Goal: Task Accomplishment & Management: Manage account settings

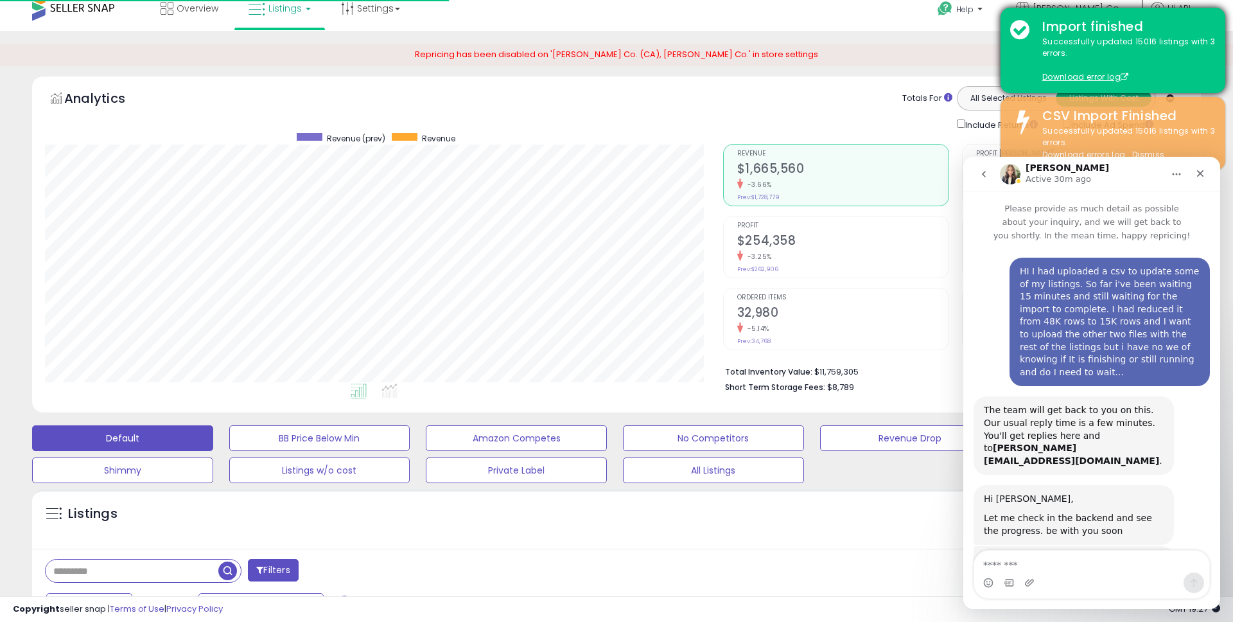
scroll to position [648, 0]
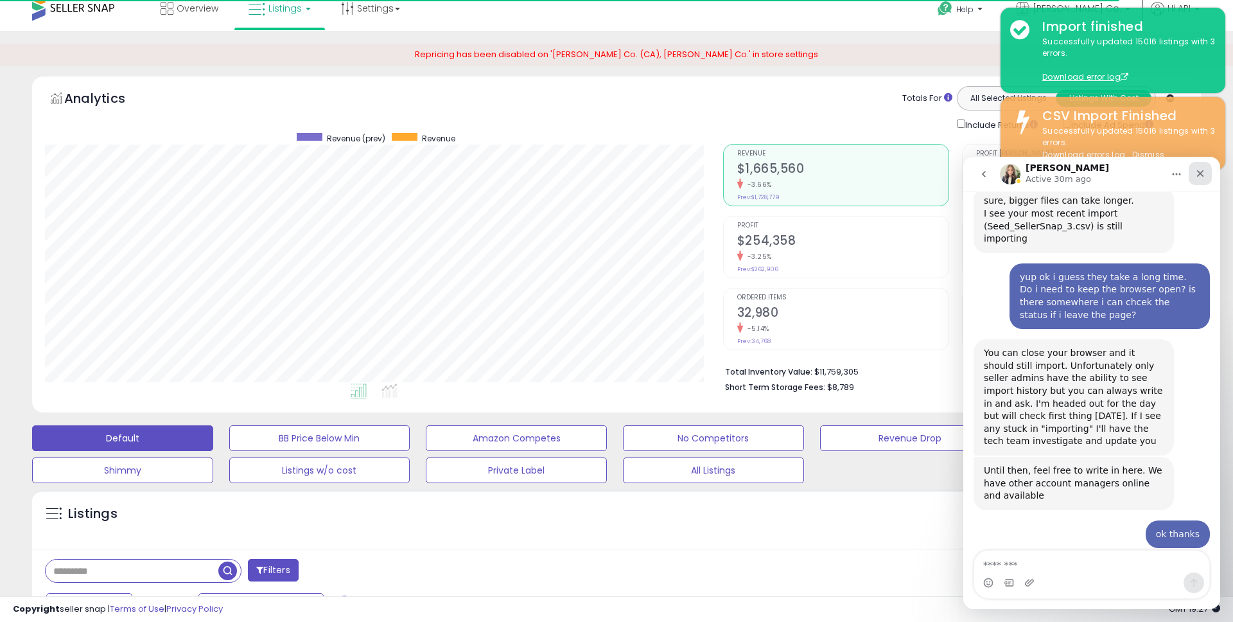
click at [1201, 177] on icon "Close" at bounding box center [1201, 173] width 10 height 10
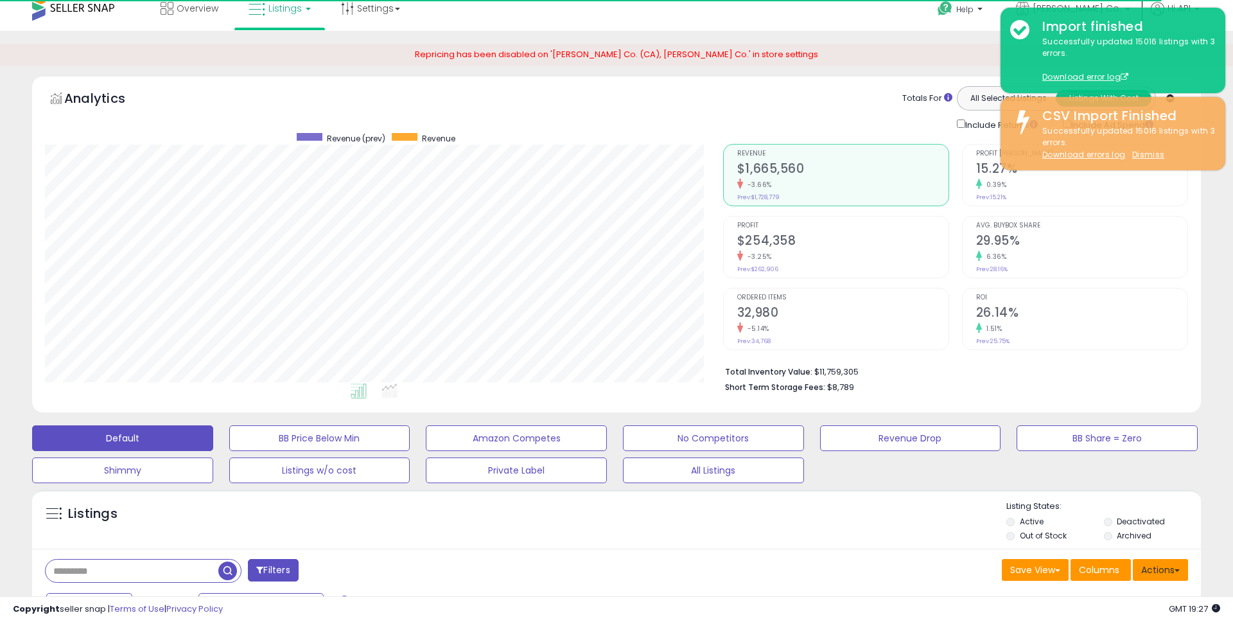
click at [1171, 569] on button "Actions" at bounding box center [1160, 570] width 55 height 22
click at [1079, 598] on link "Import" at bounding box center [1108, 597] width 141 height 20
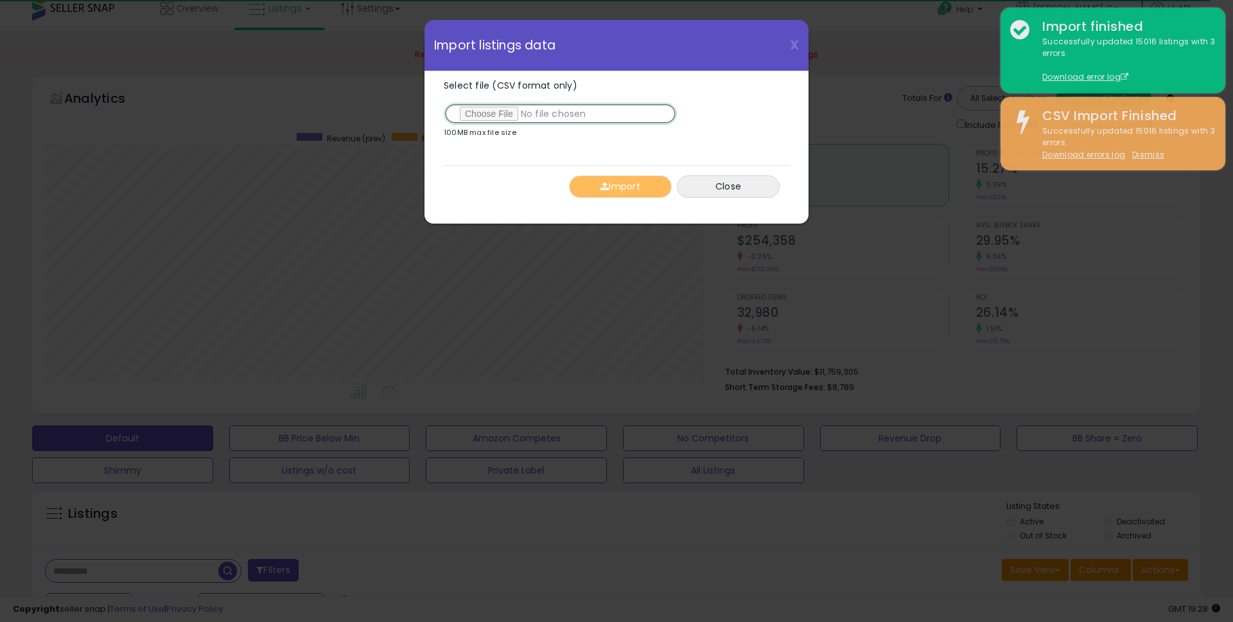
click at [486, 110] on input "Select file (CSV format only)" at bounding box center [560, 114] width 233 height 22
type input "**********"
click at [604, 188] on span "button" at bounding box center [605, 186] width 8 height 9
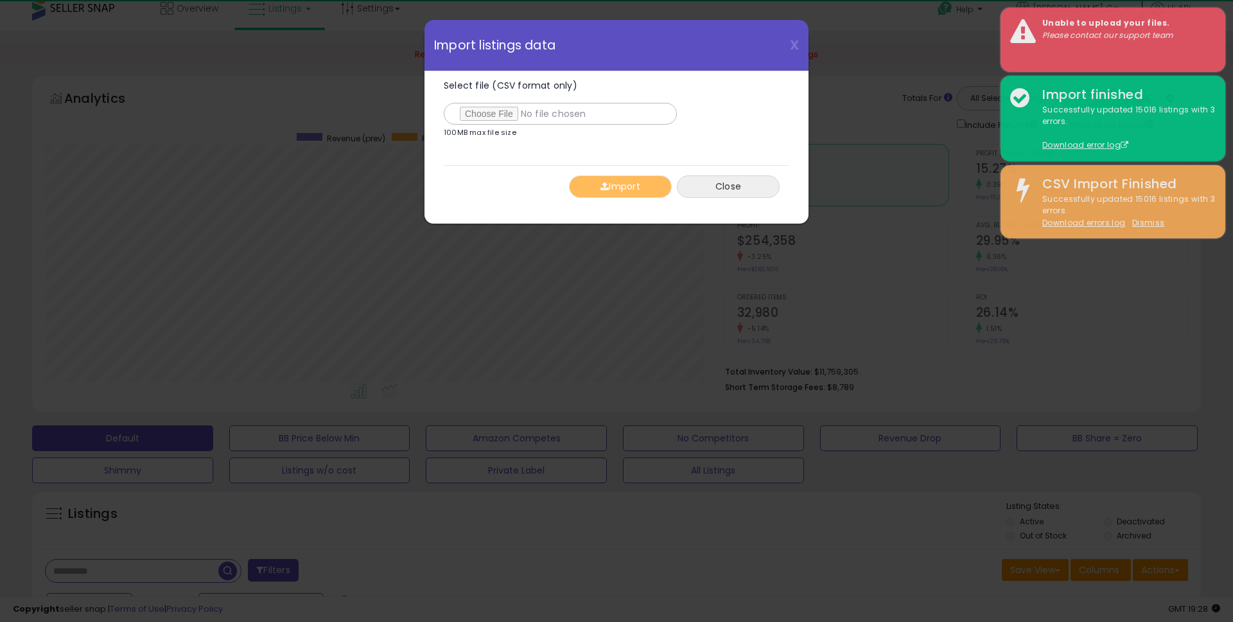
click at [744, 184] on button "Close" at bounding box center [728, 186] width 103 height 22
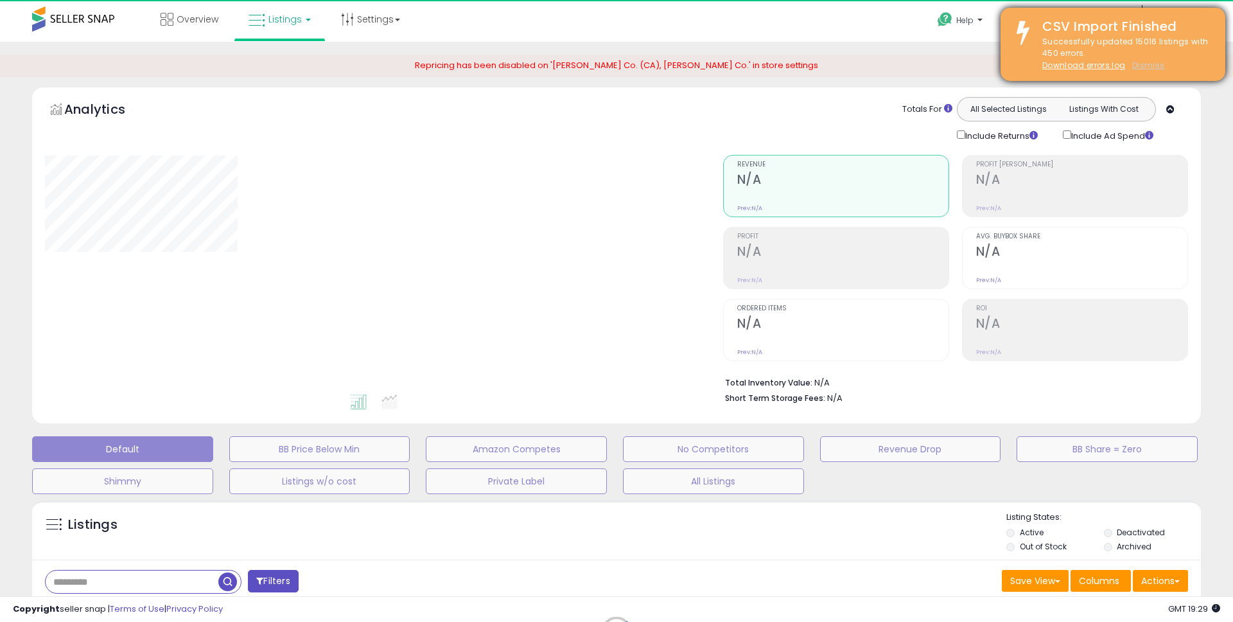
click at [1142, 67] on u "Dismiss" at bounding box center [1149, 65] width 32 height 11
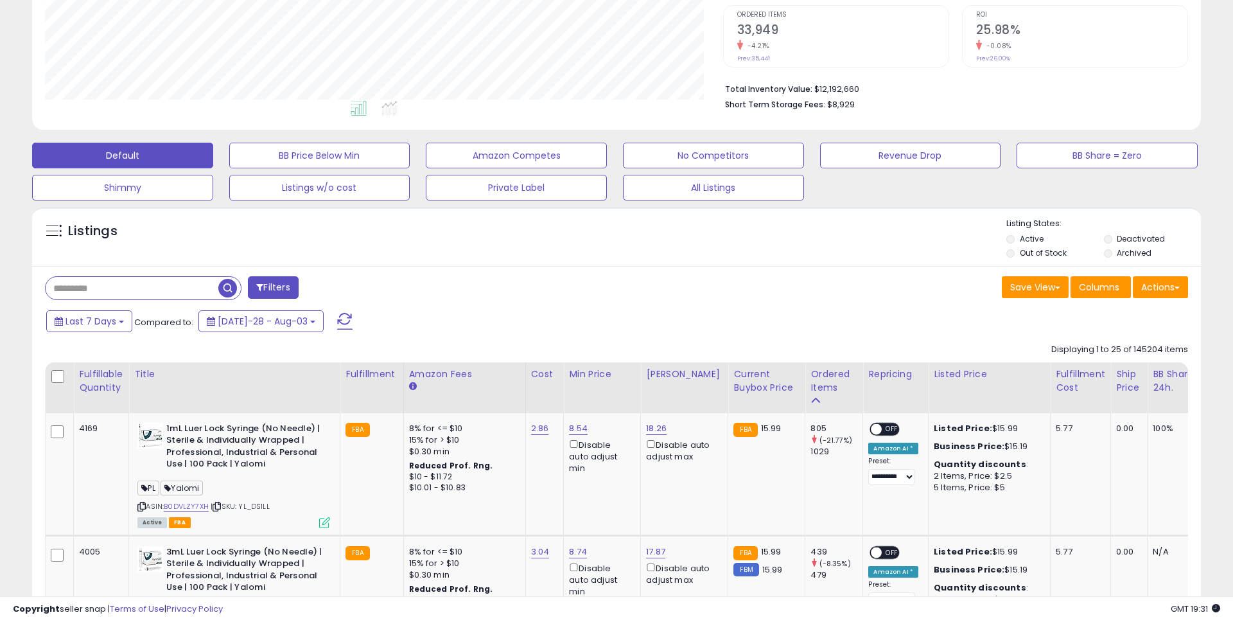
scroll to position [374, 0]
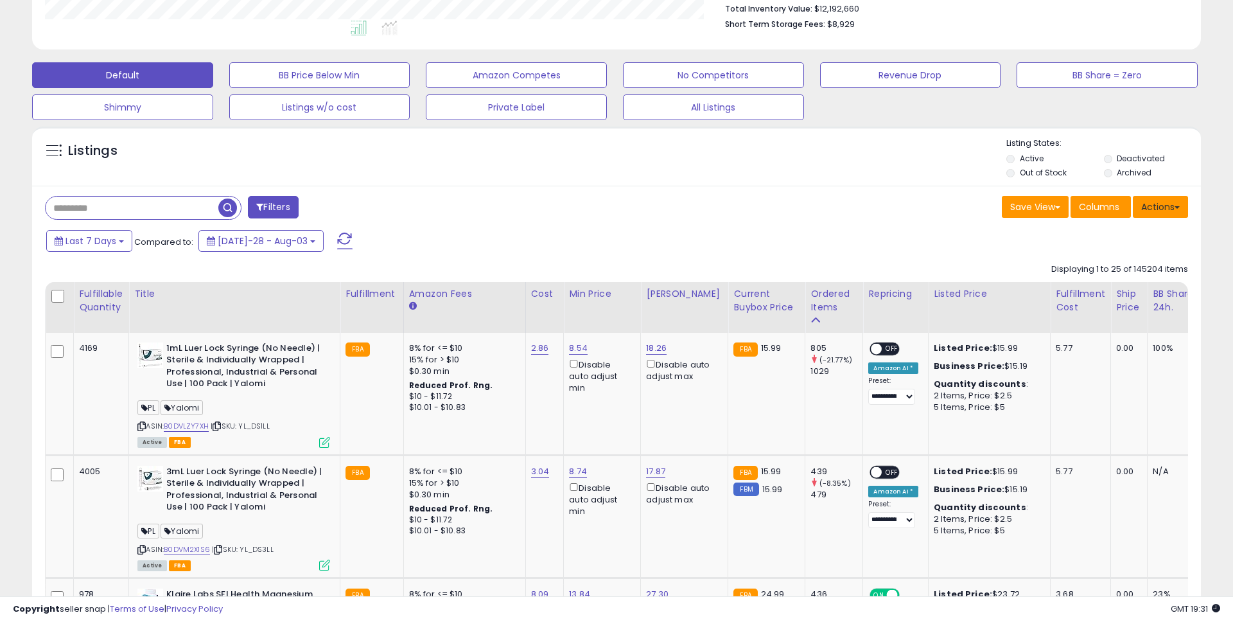
click at [1162, 203] on button "Actions" at bounding box center [1160, 207] width 55 height 22
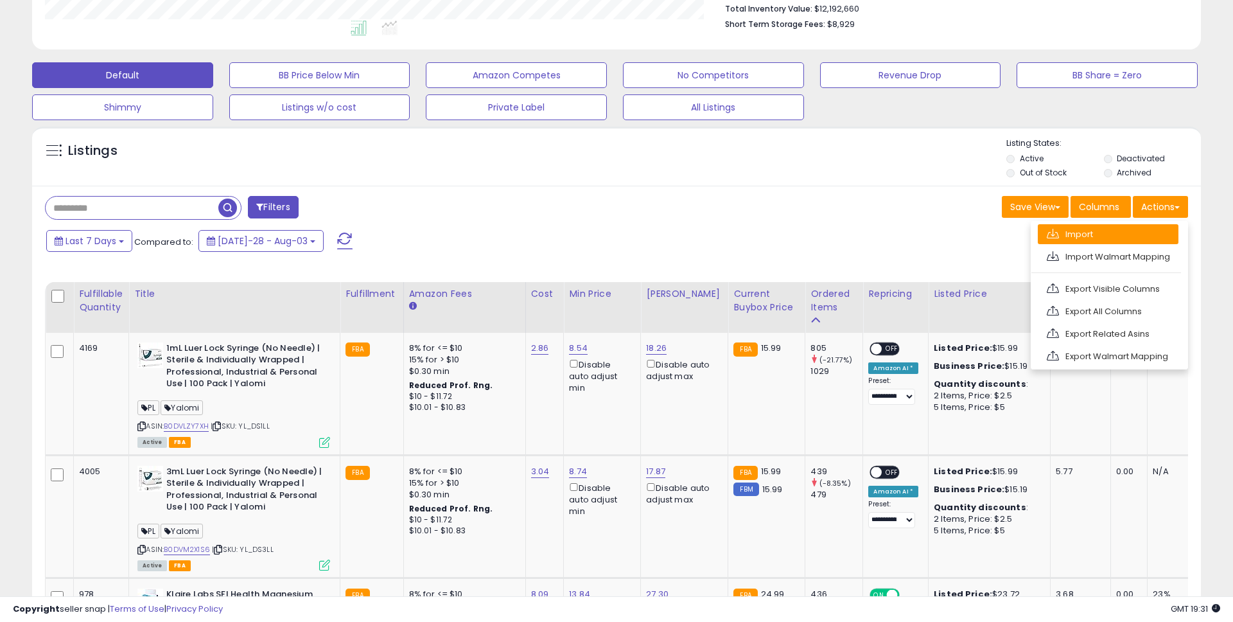
click at [1109, 234] on link "Import" at bounding box center [1108, 234] width 141 height 20
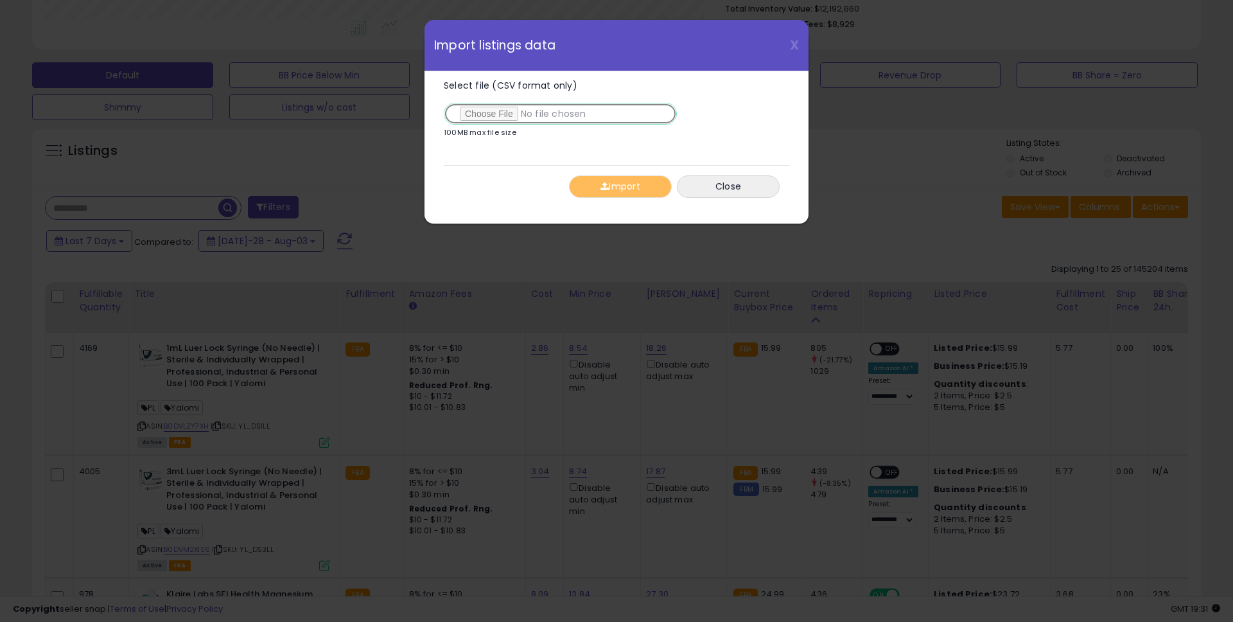
click at [485, 114] on input "Select file (CSV format only)" at bounding box center [560, 114] width 233 height 22
type input "**********"
click at [632, 189] on button "Import" at bounding box center [620, 186] width 103 height 22
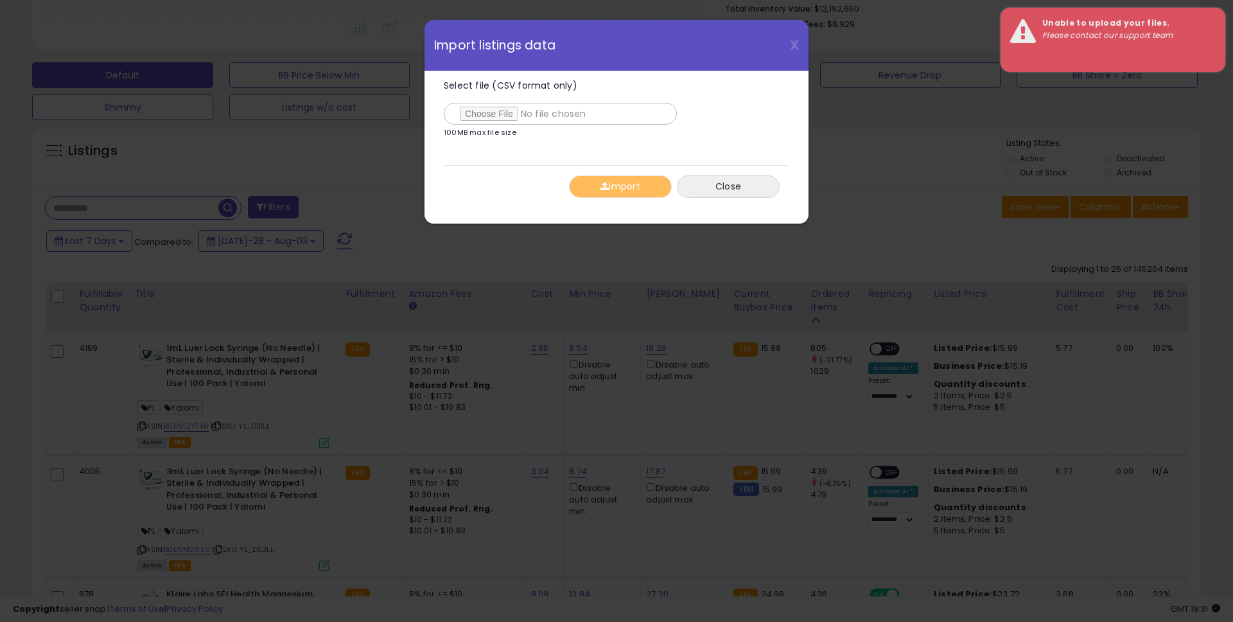
click at [696, 184] on button "Close" at bounding box center [728, 186] width 103 height 22
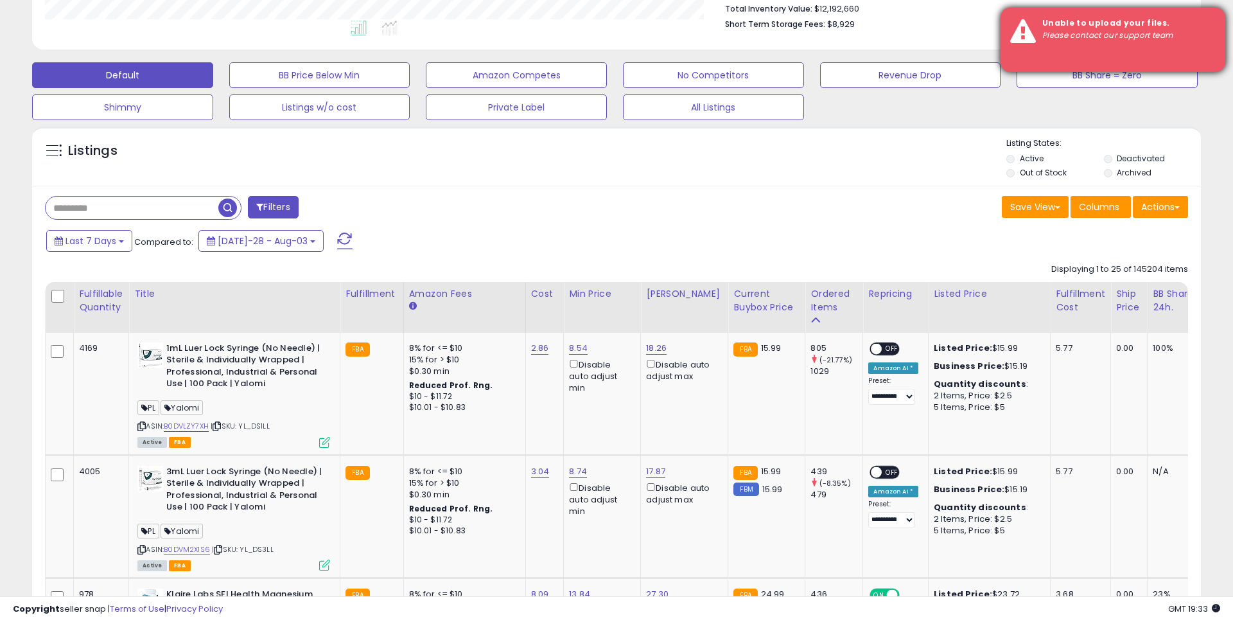
click at [1176, 30] on div "Unable to upload your files. Please contact our support team" at bounding box center [1124, 29] width 183 height 24
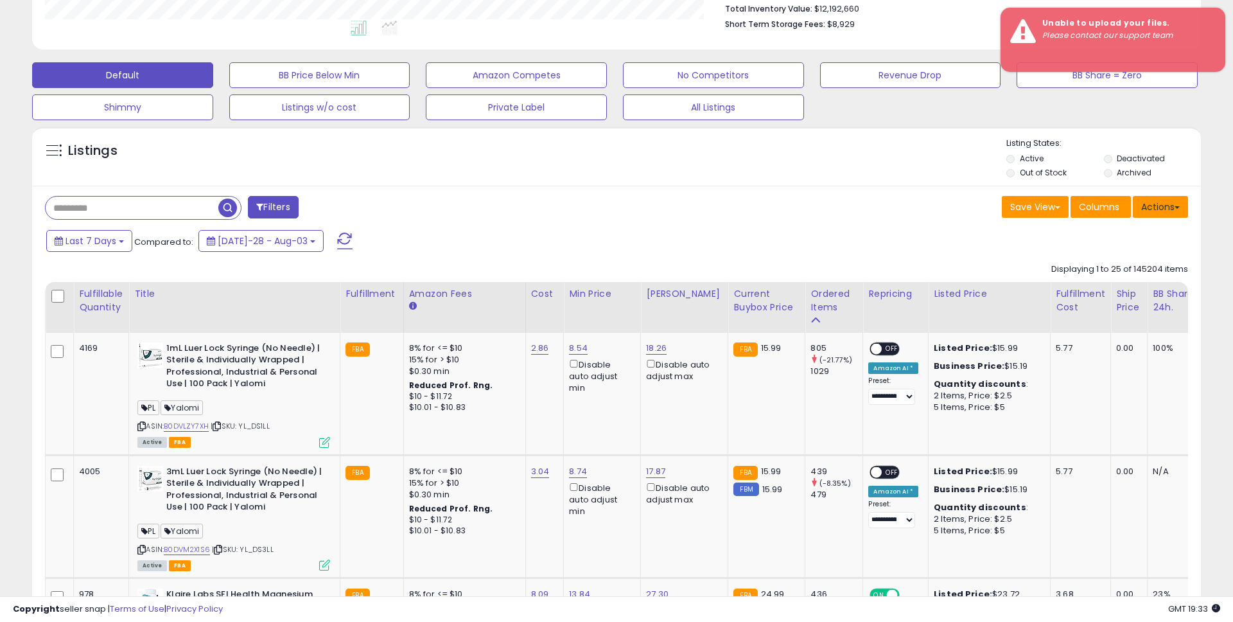
click at [1168, 206] on button "Actions" at bounding box center [1160, 207] width 55 height 22
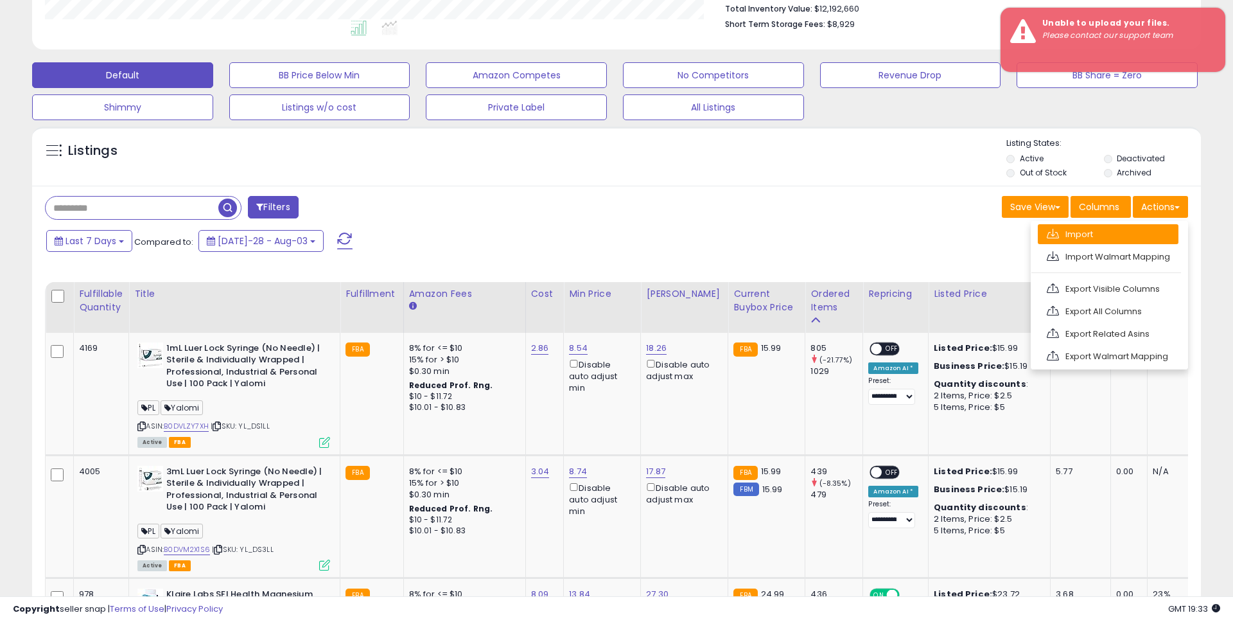
click at [1092, 236] on link "Import" at bounding box center [1108, 234] width 141 height 20
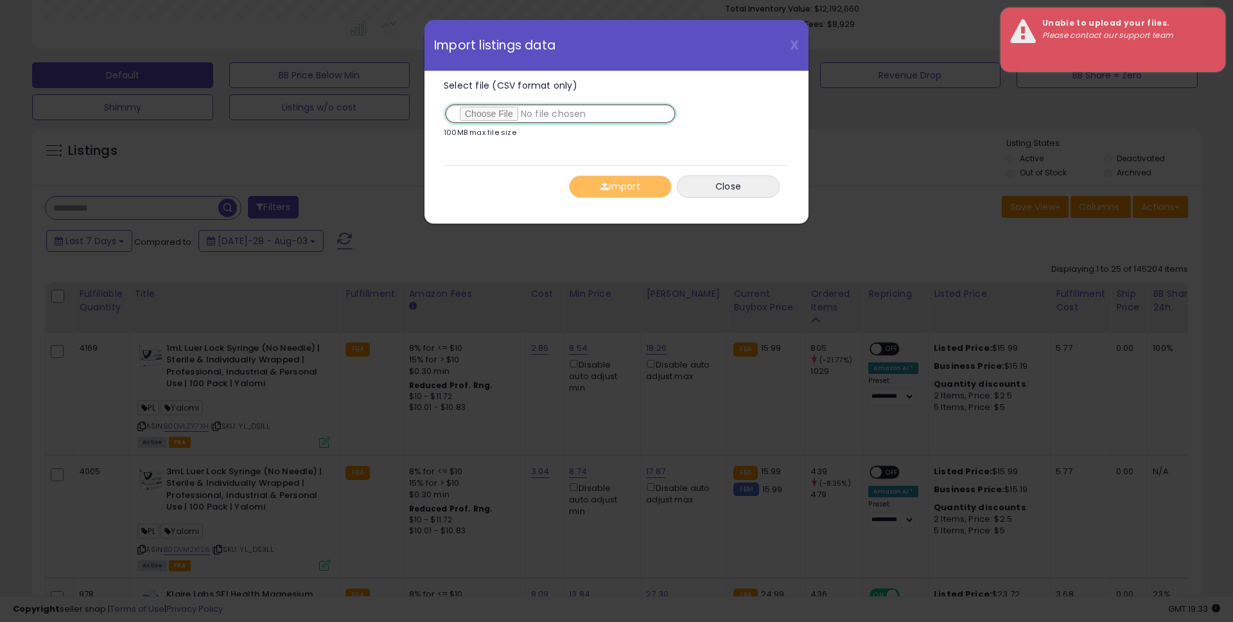
click at [498, 118] on input "Select file (CSV format only)" at bounding box center [560, 114] width 233 height 22
type input "**********"
click at [622, 189] on button "Import" at bounding box center [620, 186] width 103 height 22
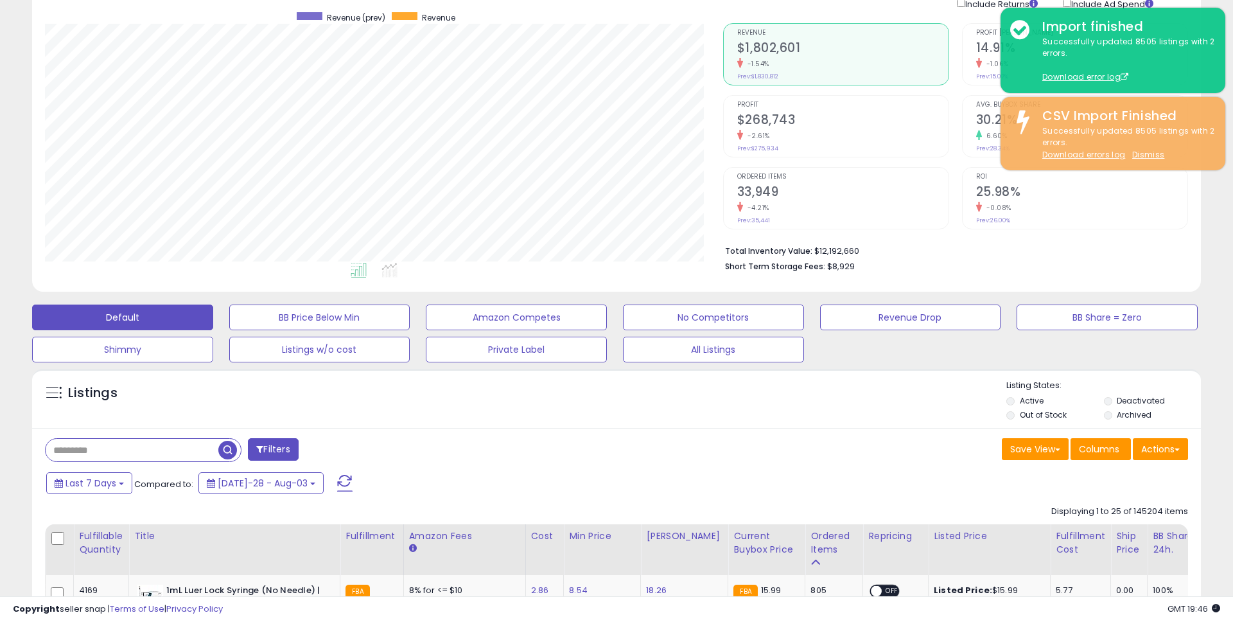
scroll to position [0, 0]
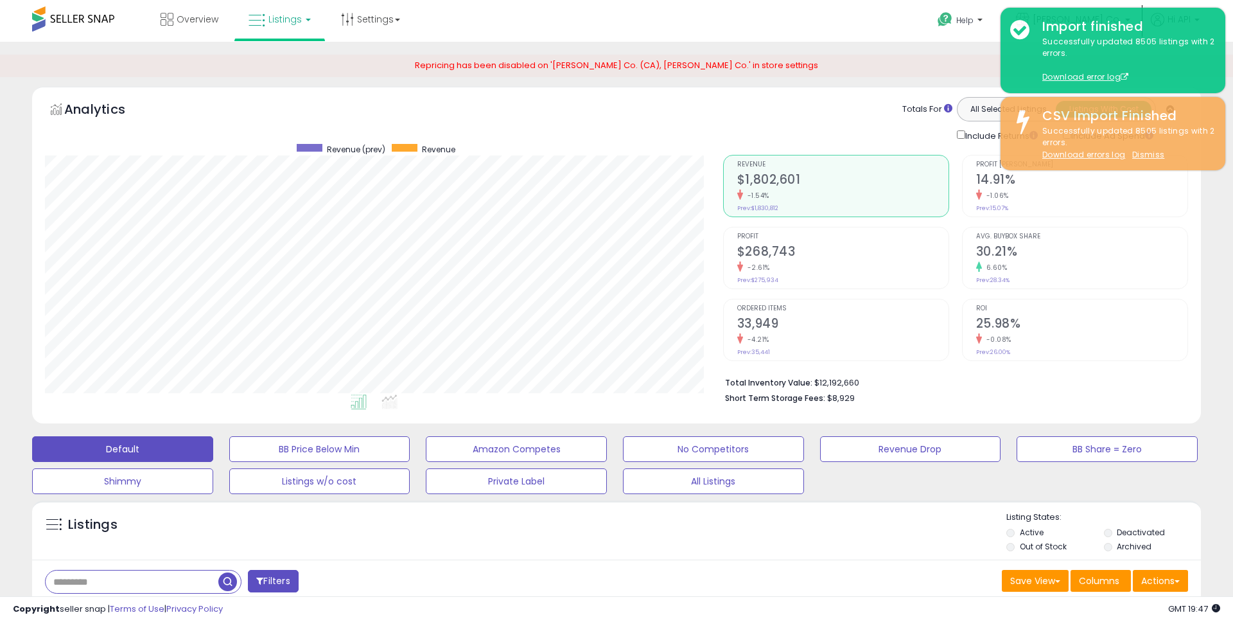
click at [150, 581] on input "text" at bounding box center [132, 581] width 173 height 22
paste input "**********"
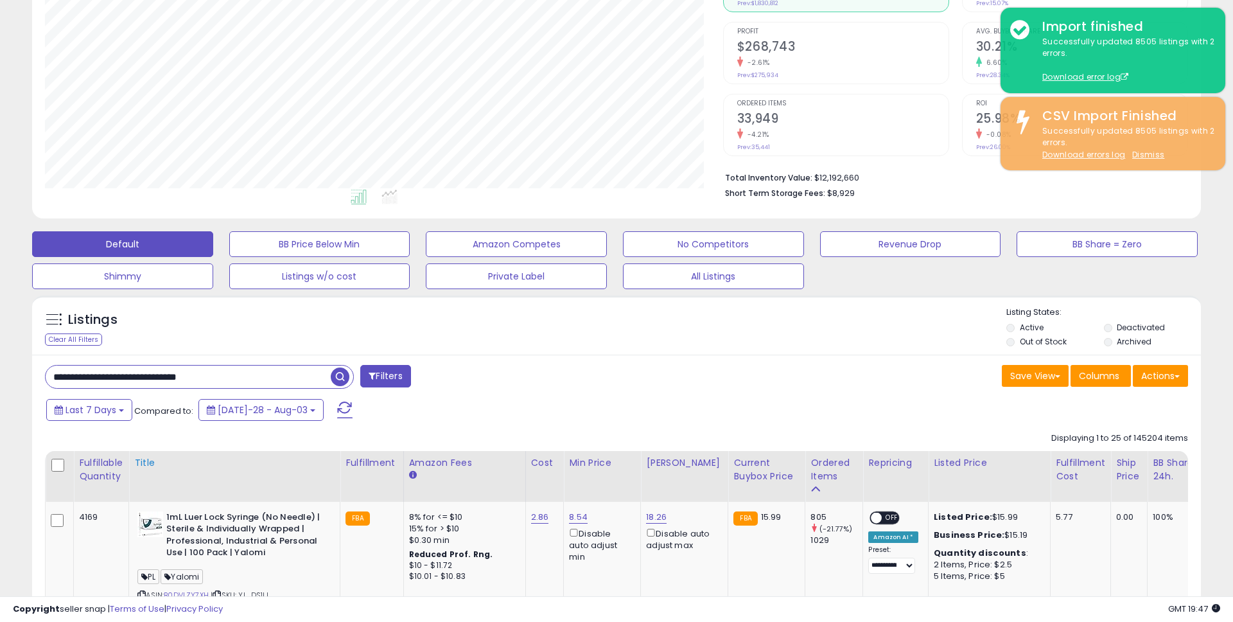
scroll to position [218, 0]
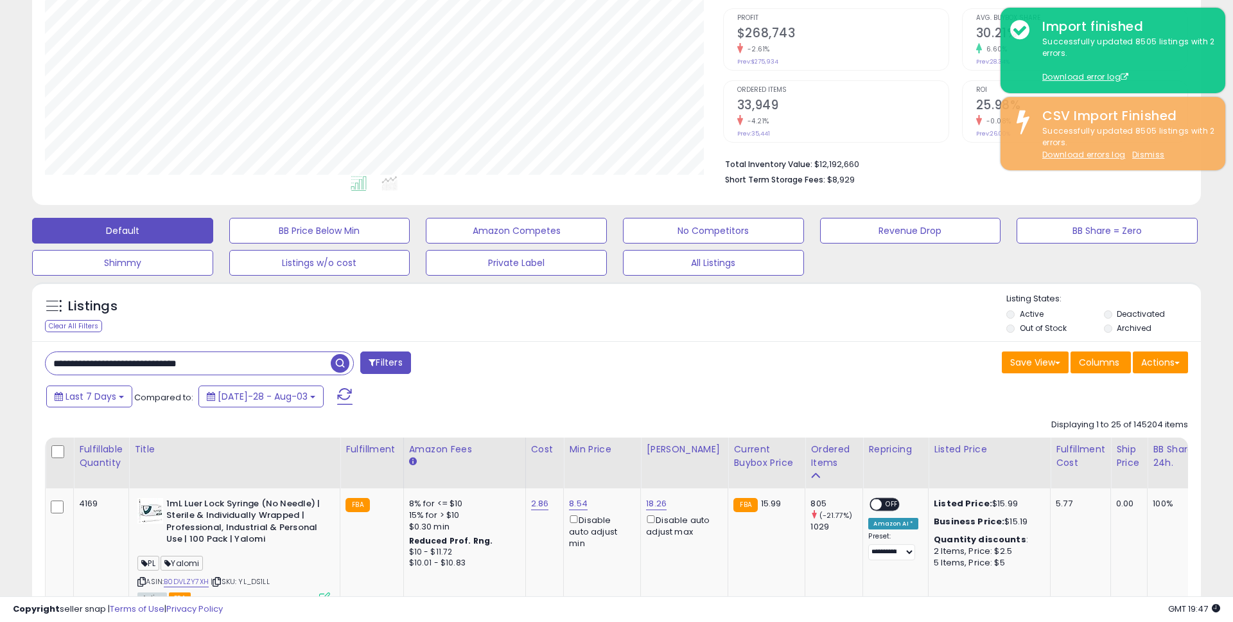
click at [335, 366] on span "button" at bounding box center [340, 363] width 19 height 19
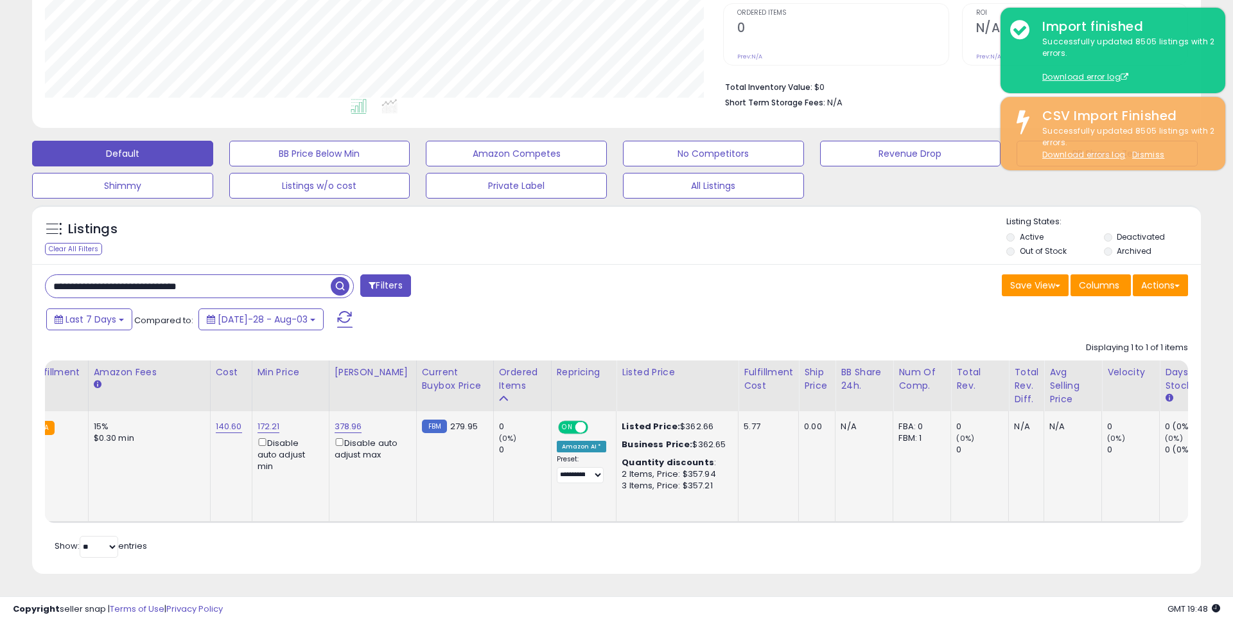
scroll to position [0, 316]
click at [673, 427] on div "Listed Price: $362.66" at bounding box center [674, 427] width 107 height 12
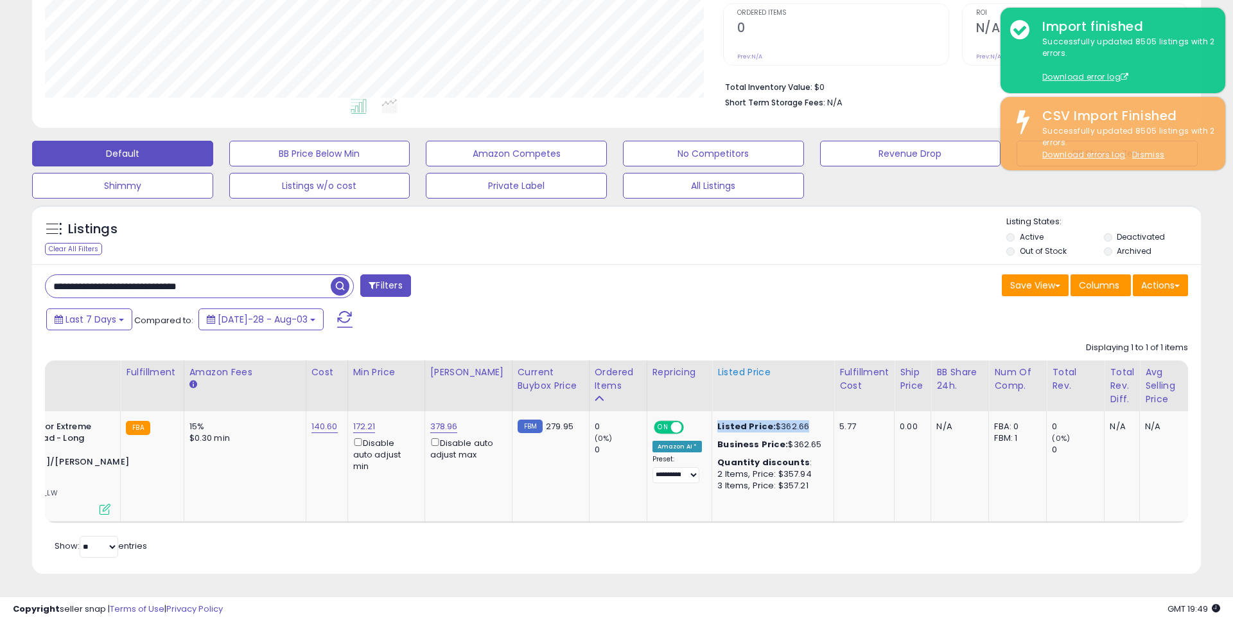
scroll to position [0, 0]
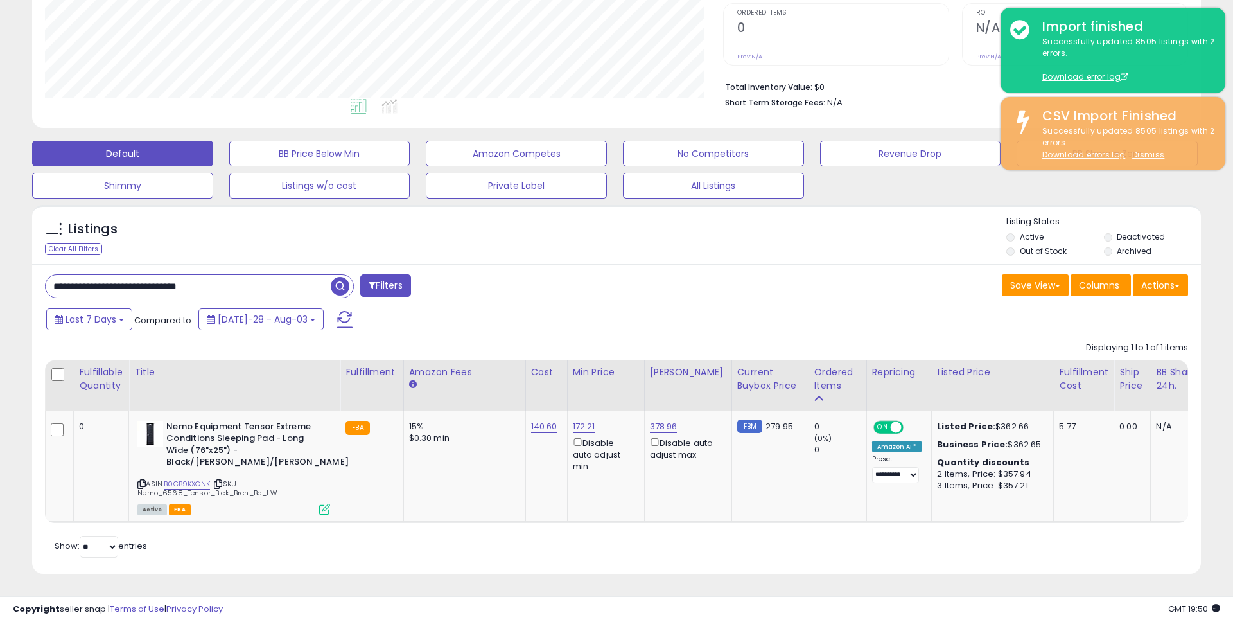
click at [254, 290] on input "**********" at bounding box center [188, 286] width 285 height 22
paste input "text"
type input "**********"
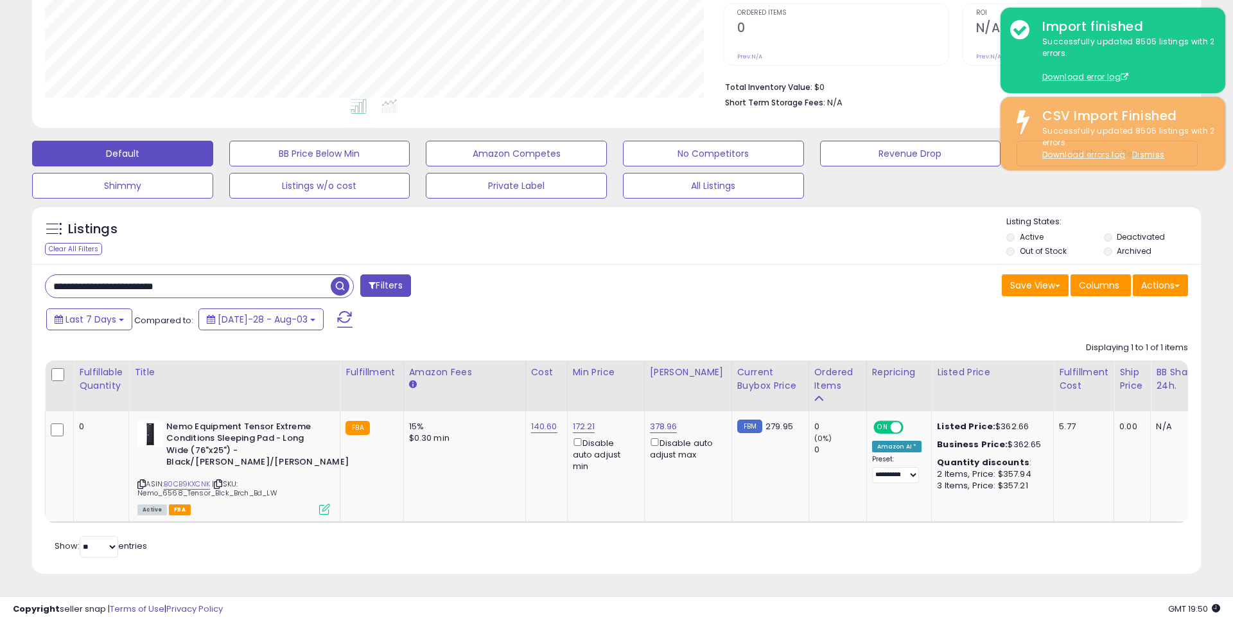
click at [340, 284] on span "button" at bounding box center [340, 286] width 19 height 19
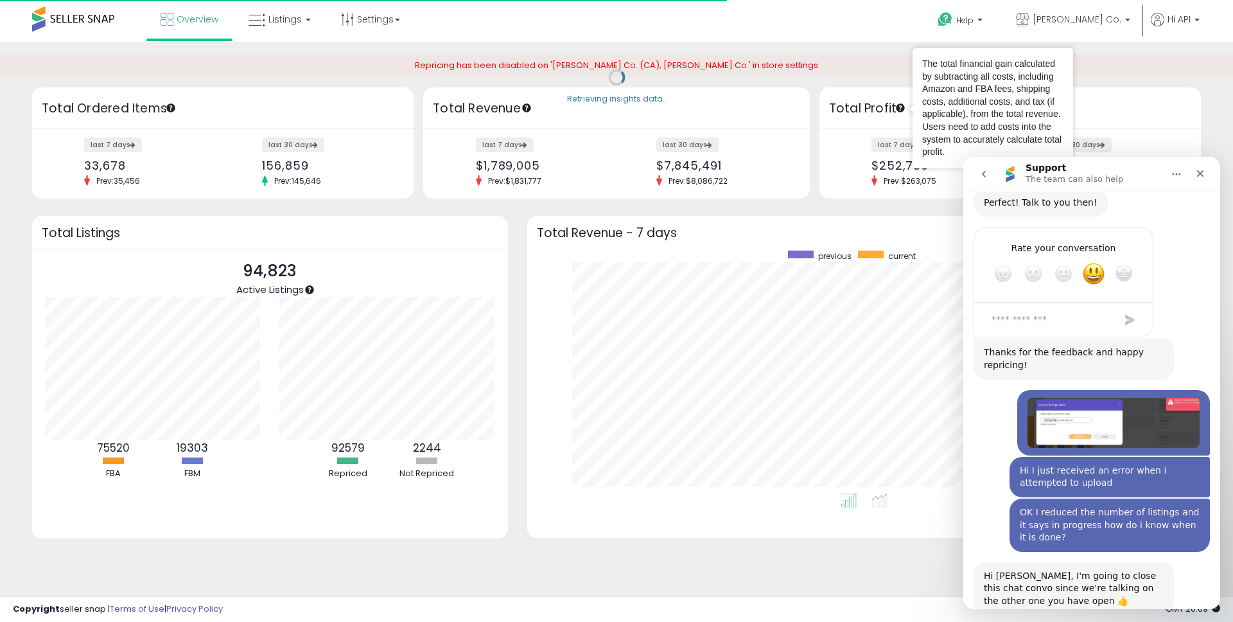
scroll to position [2951, 0]
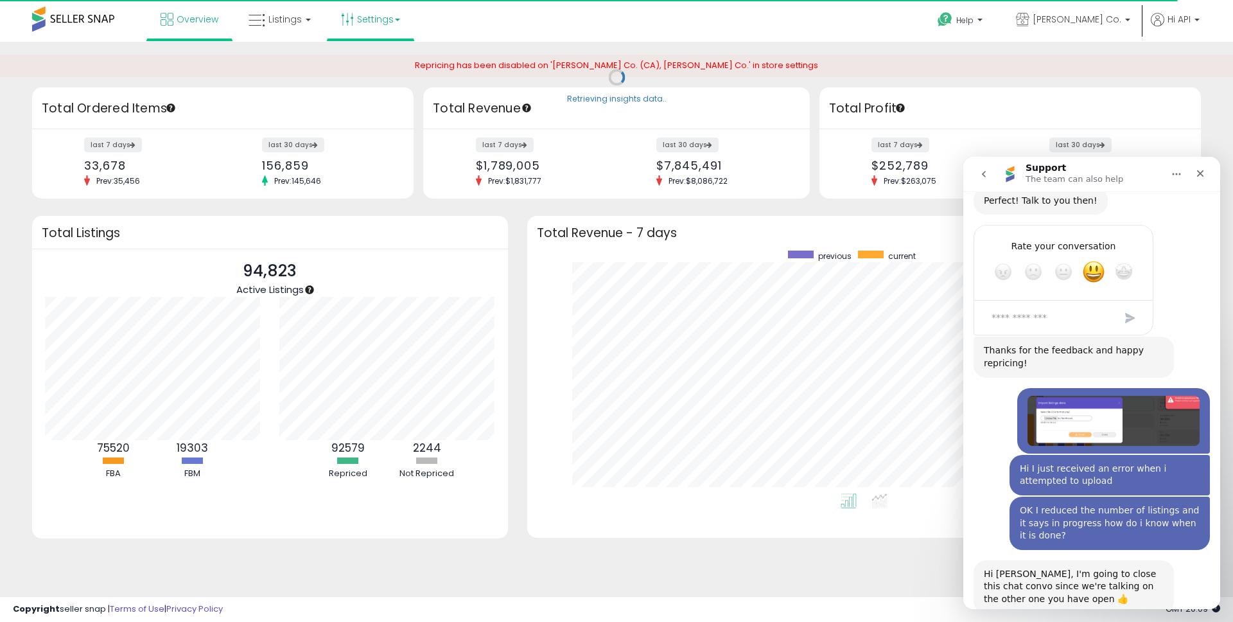
click at [364, 22] on link "Settings" at bounding box center [370, 19] width 78 height 39
click at [360, 62] on link "Store settings" at bounding box center [373, 65] width 58 height 12
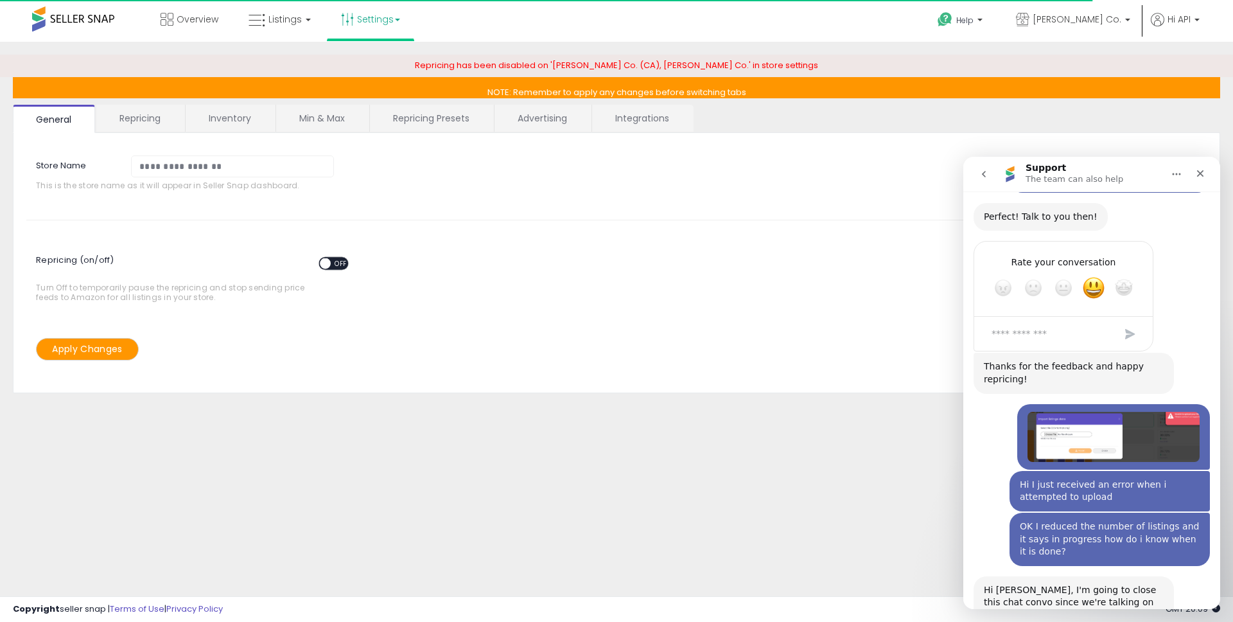
scroll to position [2951, 0]
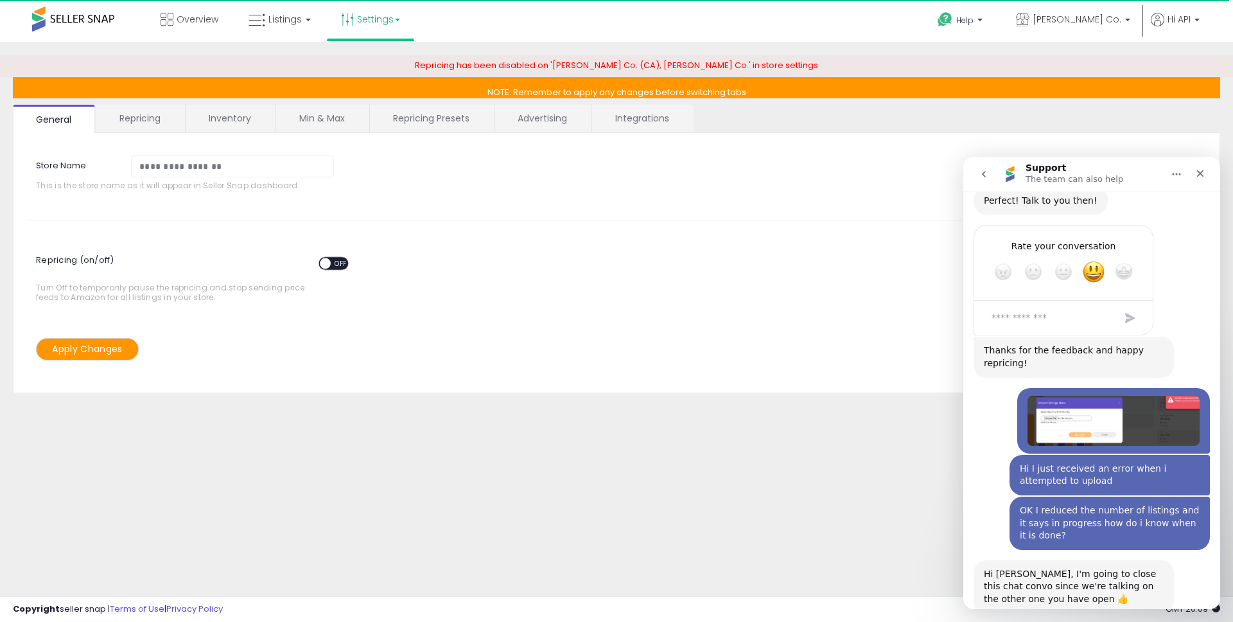
click at [141, 125] on link "Repricing" at bounding box center [139, 118] width 87 height 27
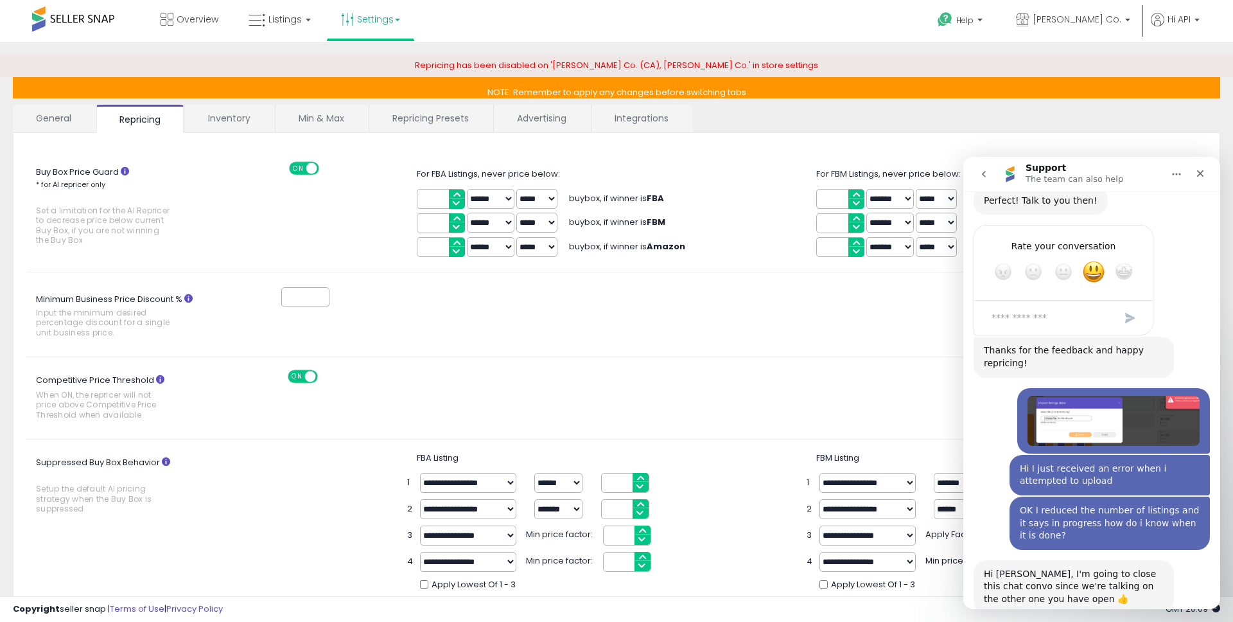
click at [244, 118] on link "Inventory" at bounding box center [229, 118] width 89 height 27
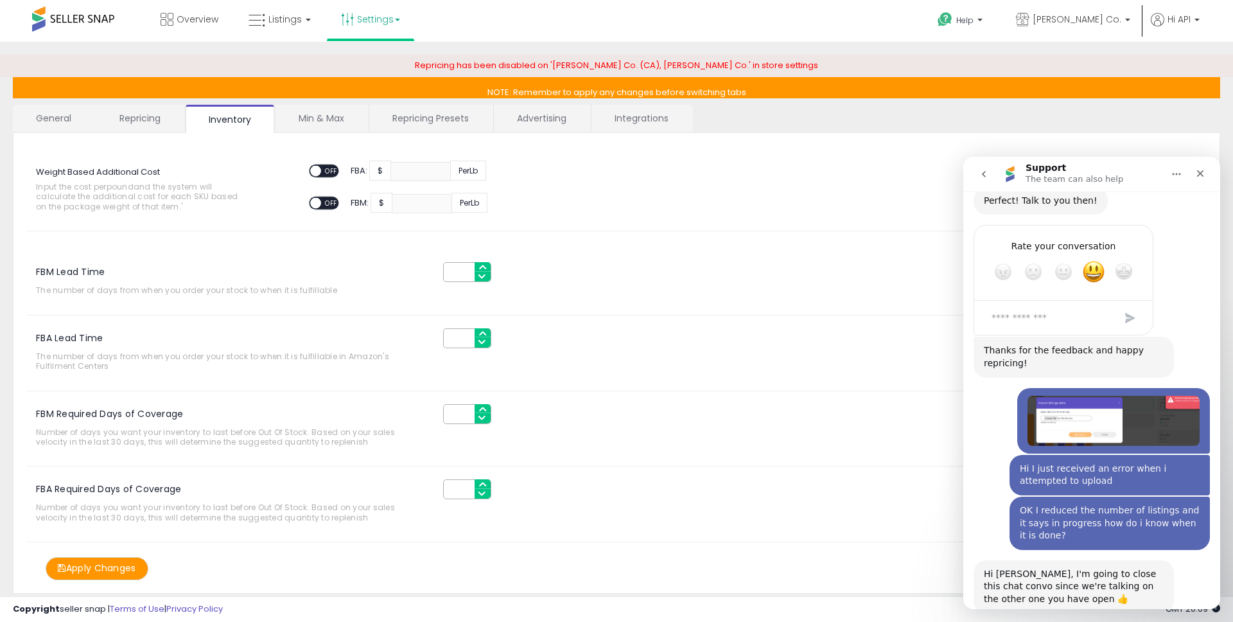
click at [403, 118] on link "Repricing Presets" at bounding box center [430, 118] width 123 height 27
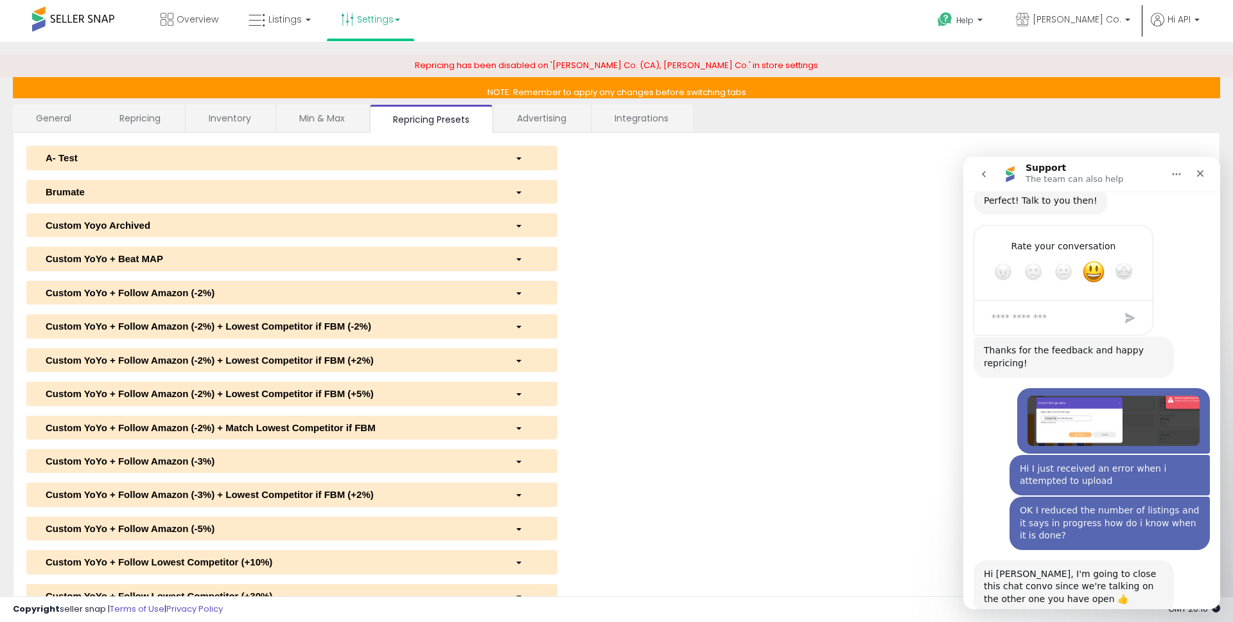
click at [537, 123] on link "Advertising" at bounding box center [542, 118] width 96 height 27
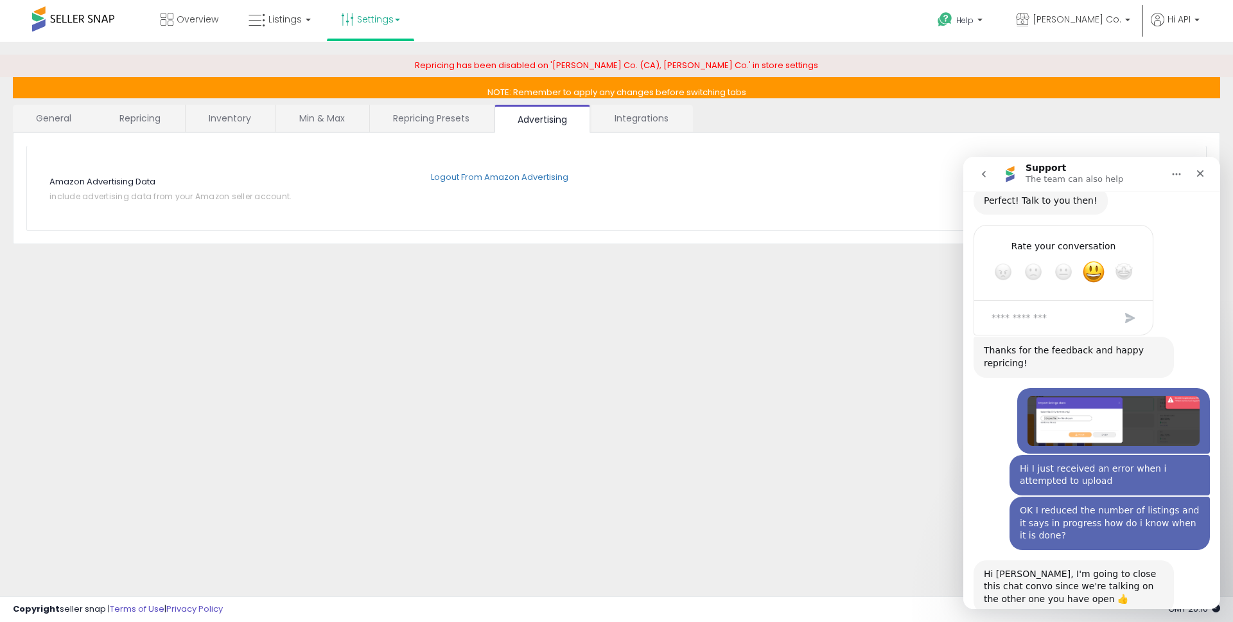
click at [645, 125] on link "Integrations" at bounding box center [642, 118] width 100 height 27
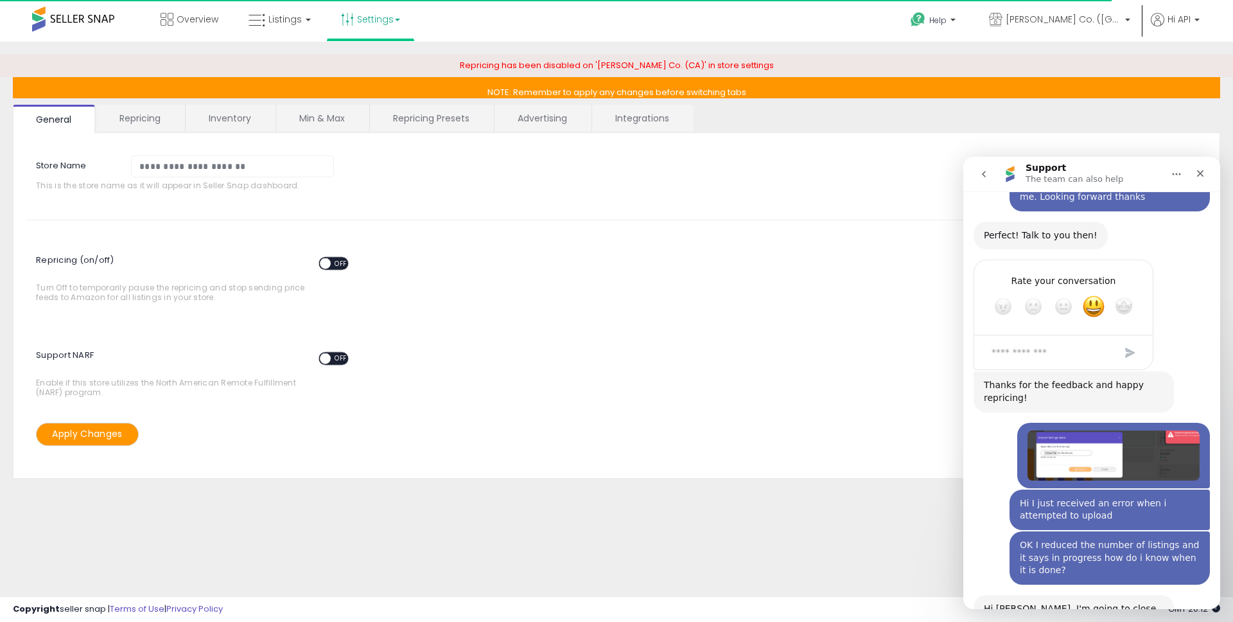
scroll to position [2951, 0]
